Goal: Task Accomplishment & Management: Use online tool/utility

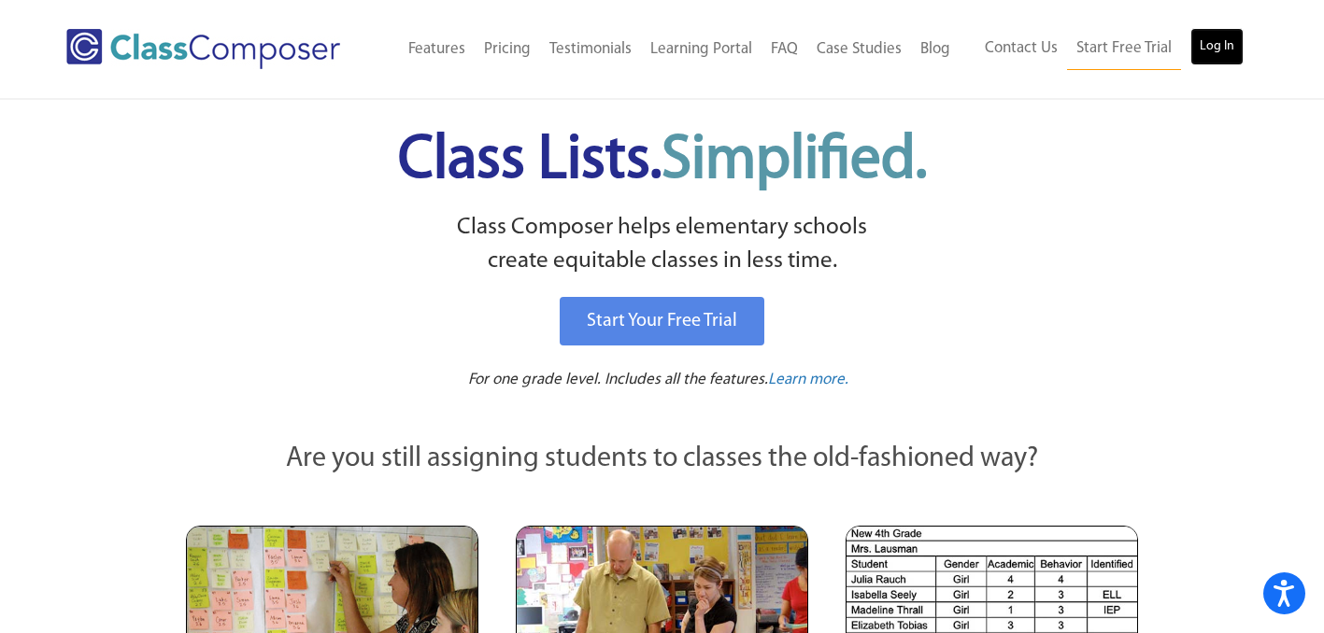
click at [1213, 42] on link "Log In" at bounding box center [1216, 46] width 53 height 37
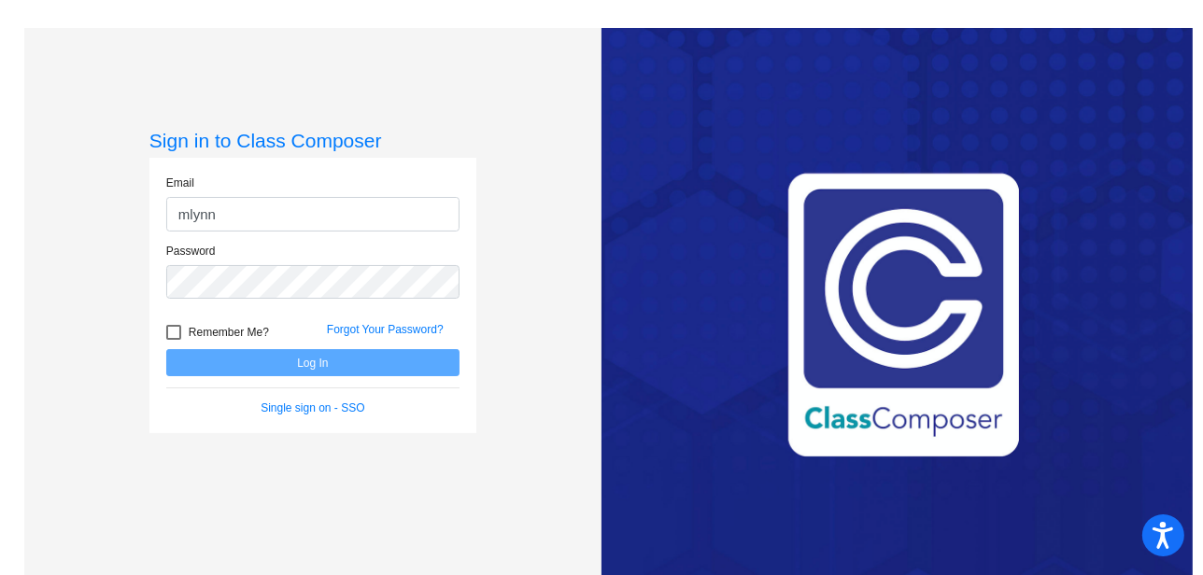
type input "[EMAIL_ADDRESS][DOMAIN_NAME]"
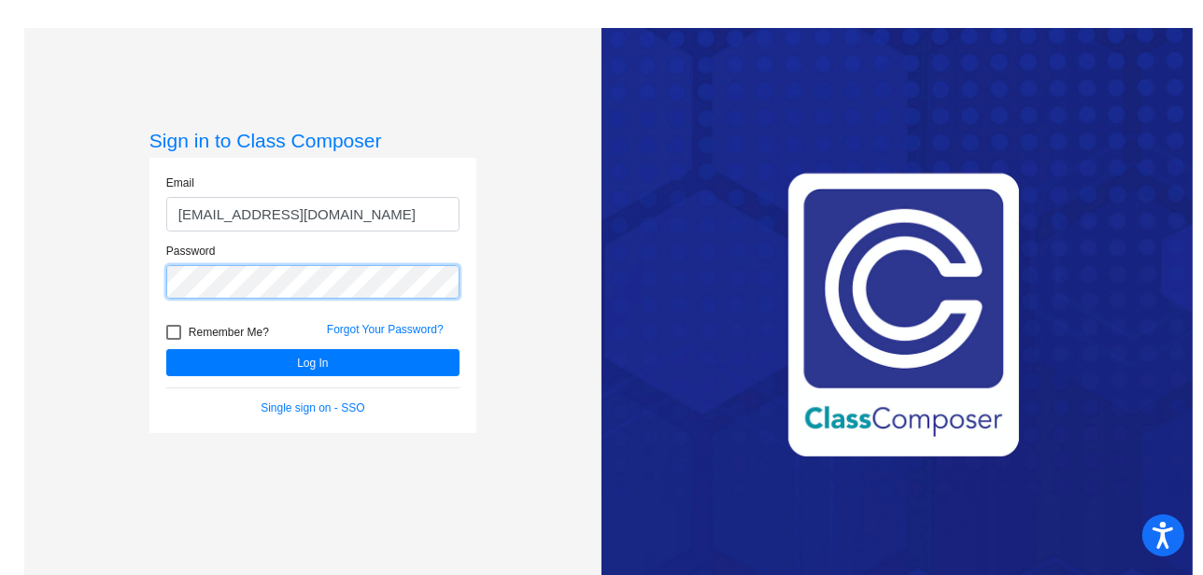
click at [166, 349] on button "Log In" at bounding box center [312, 362] width 293 height 27
click at [30, 281] on div "Sign in to Class Composer Email mlynn@lasd.net Password Remember Me? Forgot You…" at bounding box center [312, 315] width 577 height 575
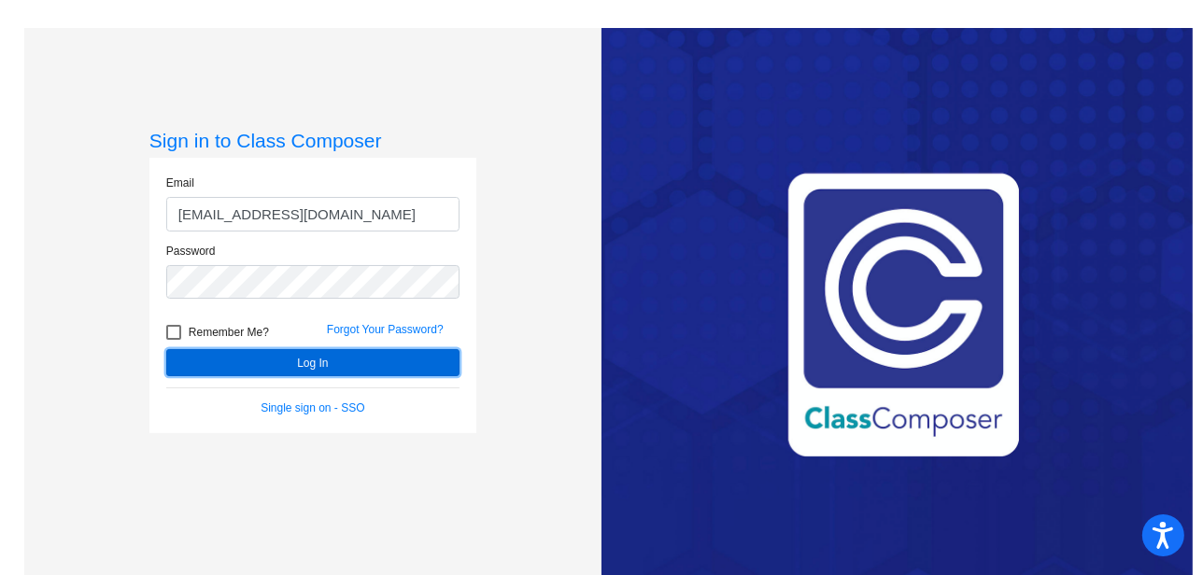
click at [225, 368] on button "Log In" at bounding box center [312, 362] width 293 height 27
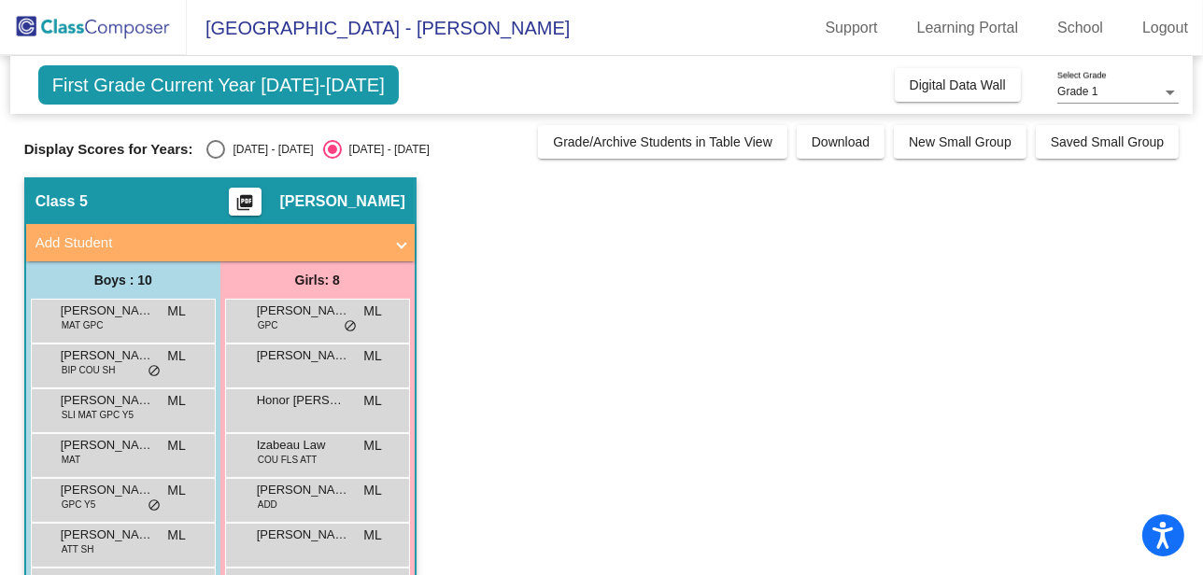
click at [218, 143] on div "Select an option" at bounding box center [215, 149] width 19 height 19
click at [216, 159] on input "2024 - 2025" at bounding box center [215, 159] width 1 height 1
radio input "true"
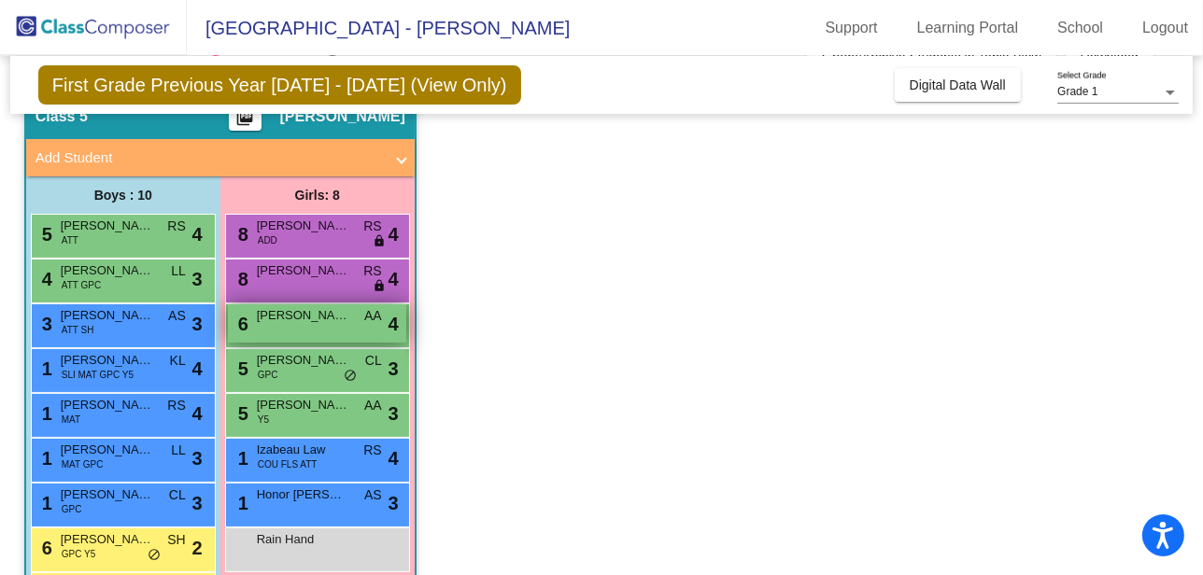
scroll to position [80, 0]
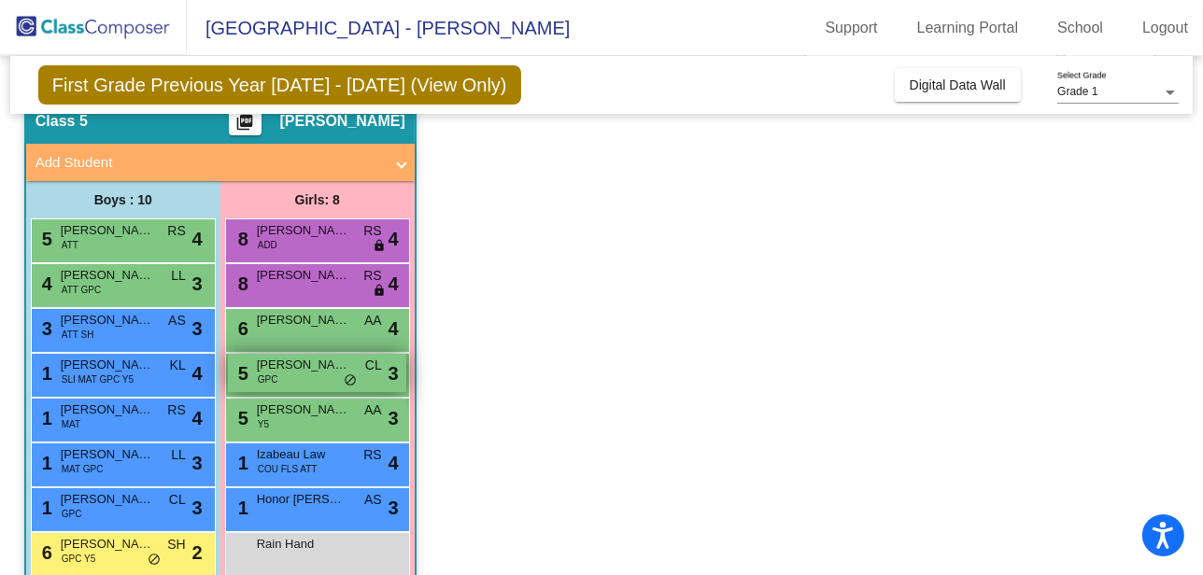
click at [349, 374] on span "do_not_disturb_alt" at bounding box center [350, 381] width 13 height 15
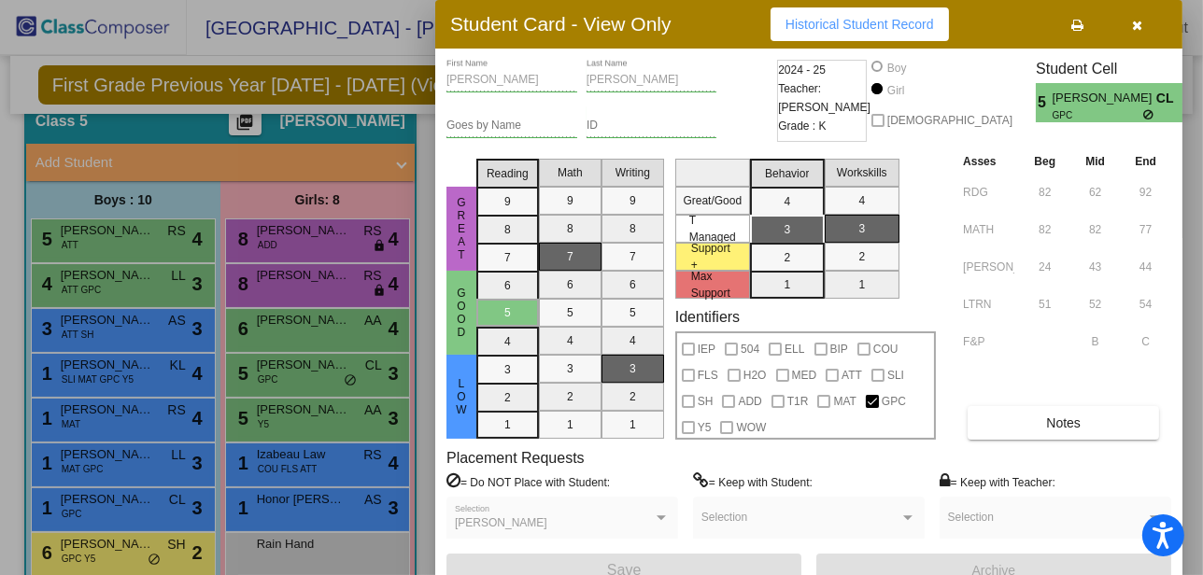
click at [1135, 21] on icon "button" at bounding box center [1138, 25] width 10 height 13
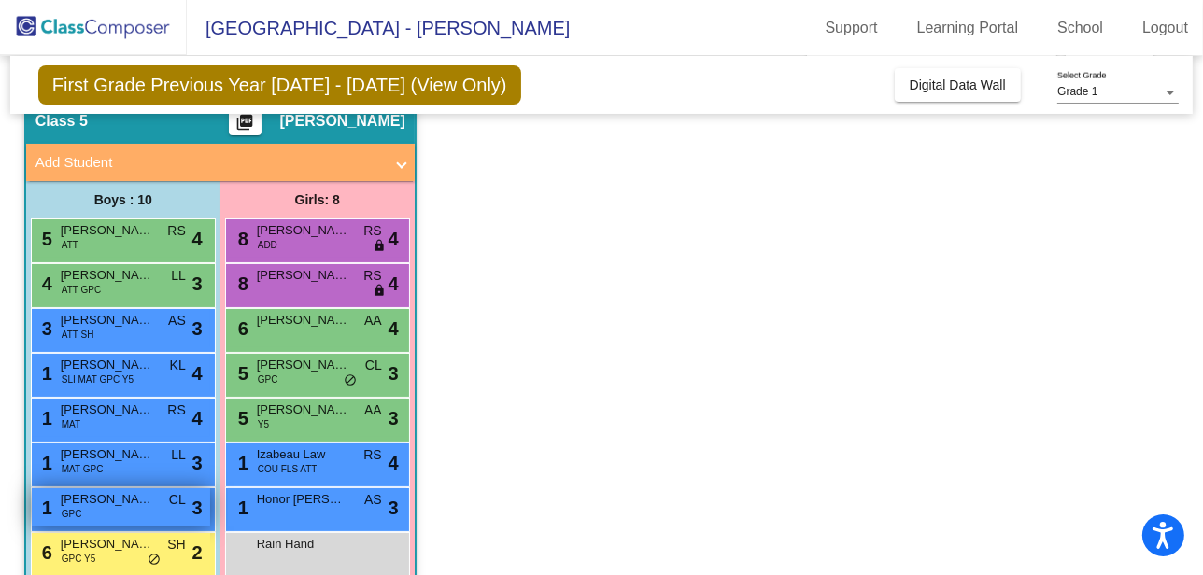
click at [149, 517] on div "1 Stanley Lenio GPC CL lock do_not_disturb_alt 3" at bounding box center [121, 508] width 178 height 38
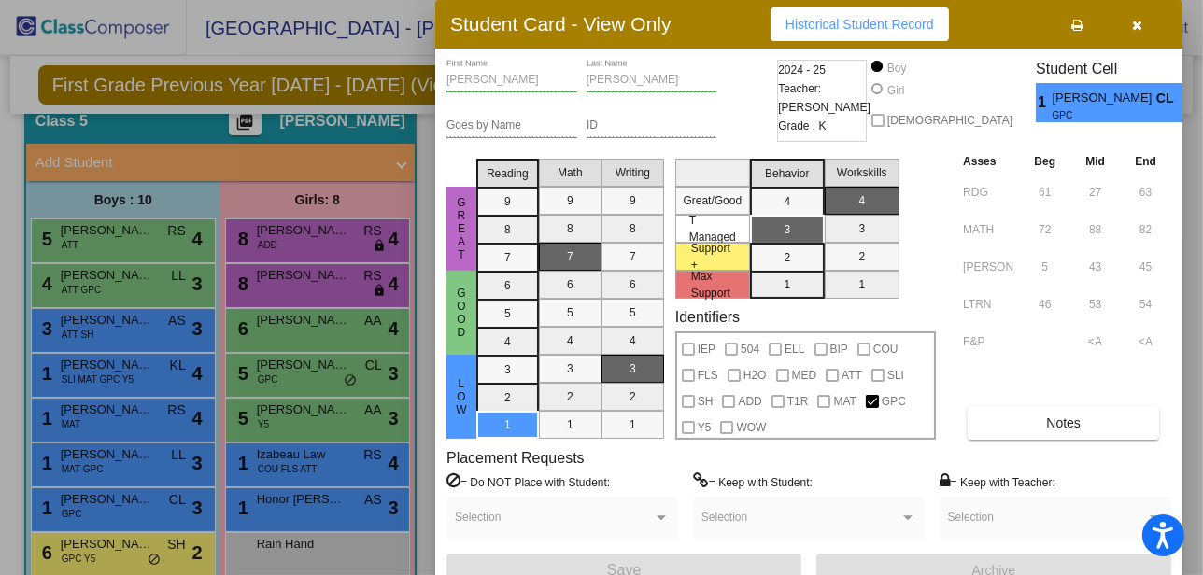
click at [293, 508] on div at bounding box center [601, 287] width 1203 height 575
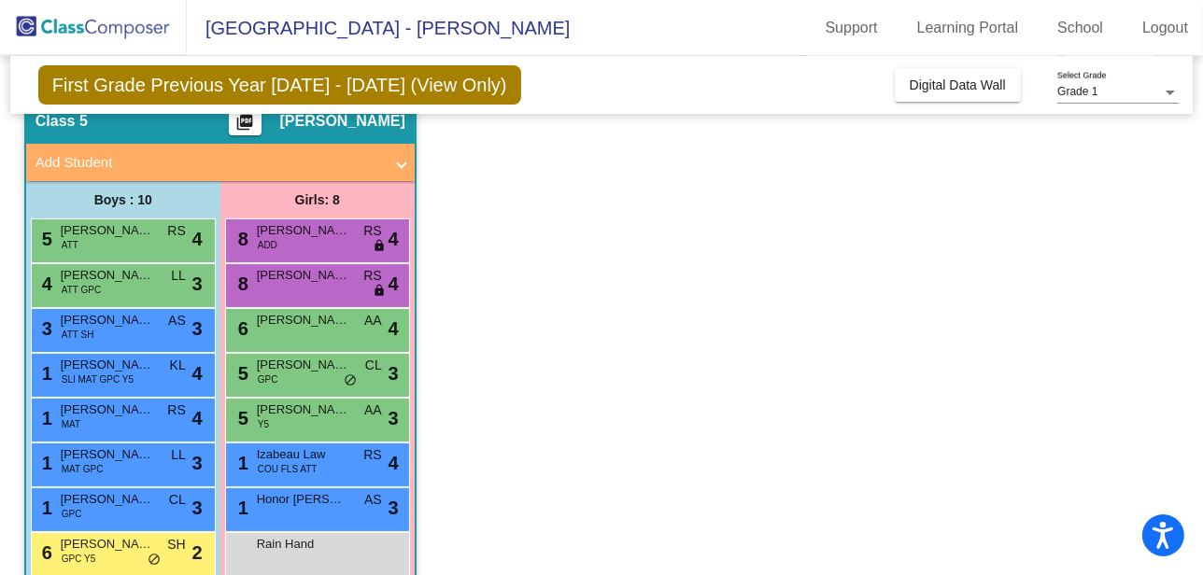
click at [293, 508] on div "1 Honor Wygant AS lock do_not_disturb_alt 3" at bounding box center [317, 508] width 178 height 38
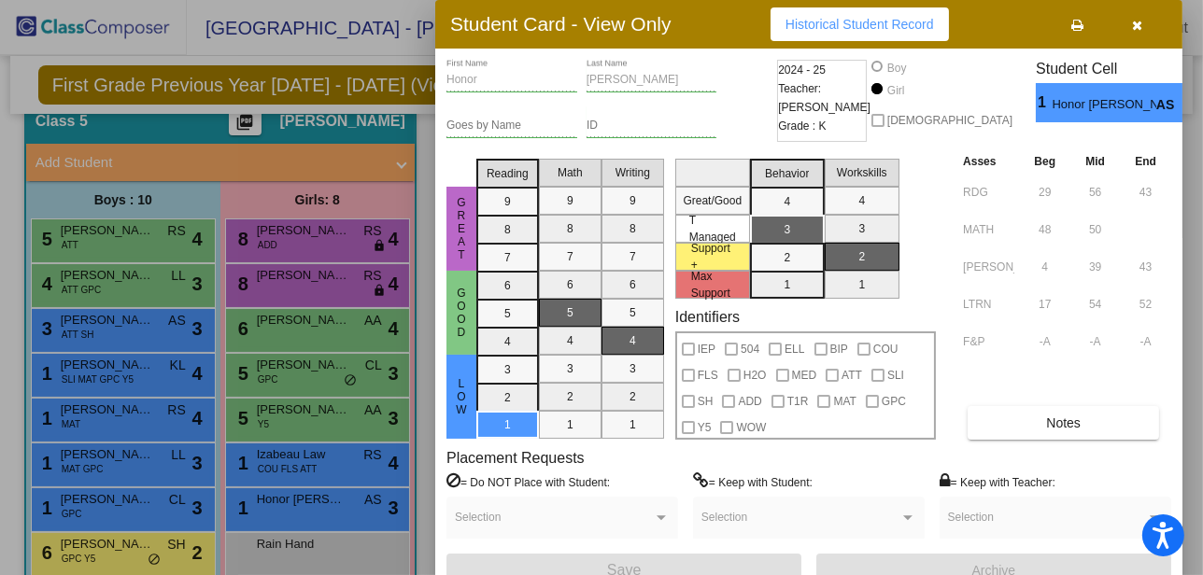
click at [151, 248] on div at bounding box center [601, 287] width 1203 height 575
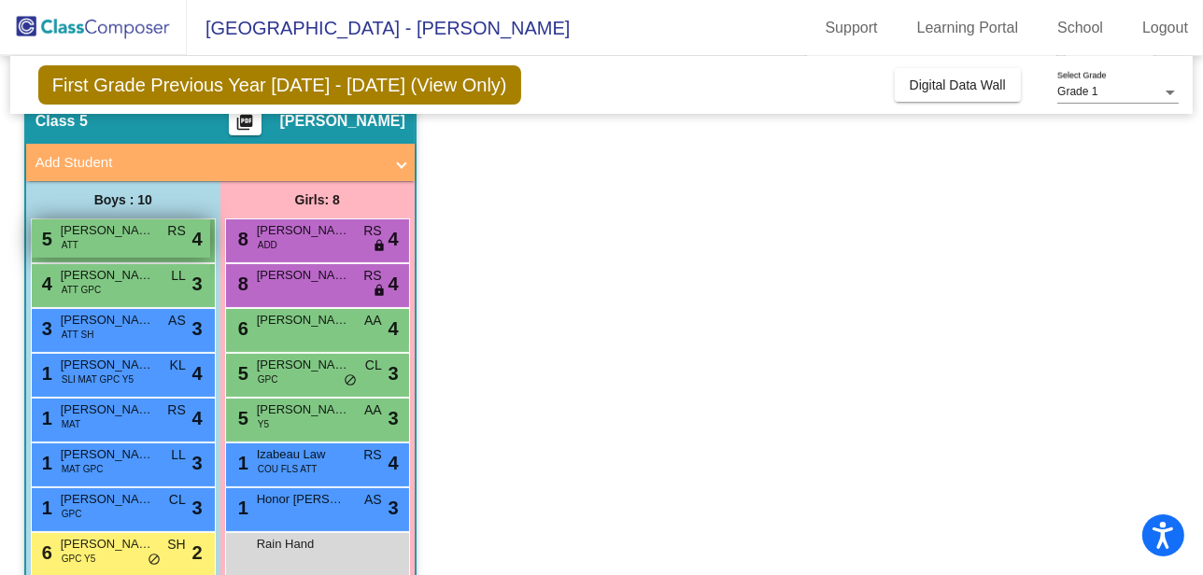
click at [143, 240] on div "5 Zane Peterson ATT RS lock do_not_disturb_alt 4" at bounding box center [121, 239] width 178 height 38
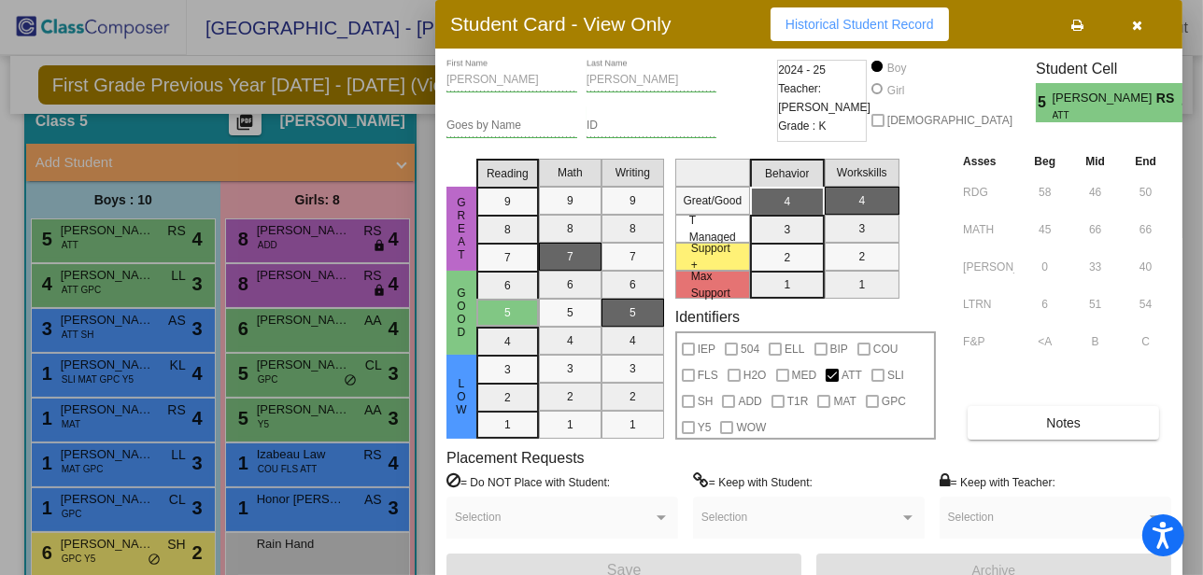
click at [491, 522] on span at bounding box center [554, 523] width 198 height 13
click at [333, 525] on div at bounding box center [601, 287] width 1203 height 575
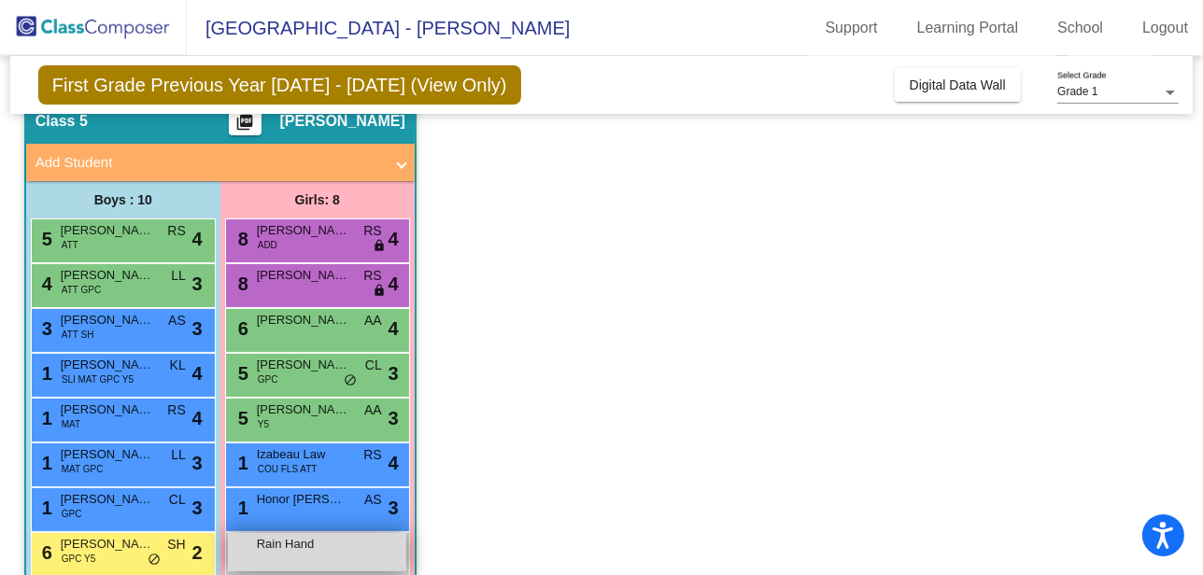
click at [331, 552] on span "Rain Hand" at bounding box center [303, 544] width 93 height 19
